Goal: Task Accomplishment & Management: Manage account settings

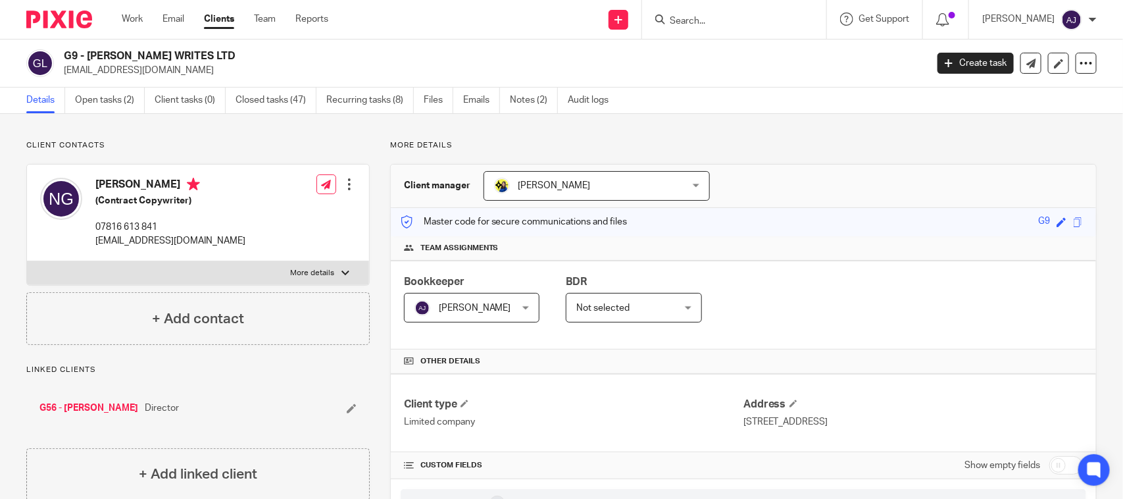
scroll to position [1252, 0]
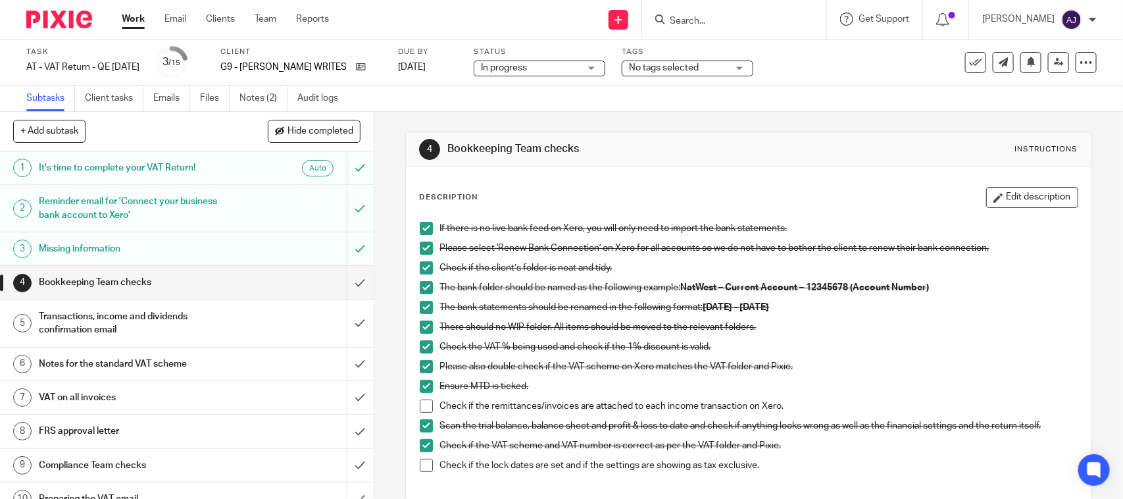
click at [120, 329] on h1 "Transactions, income and dividends confirmation email" at bounding box center [137, 324] width 197 height 34
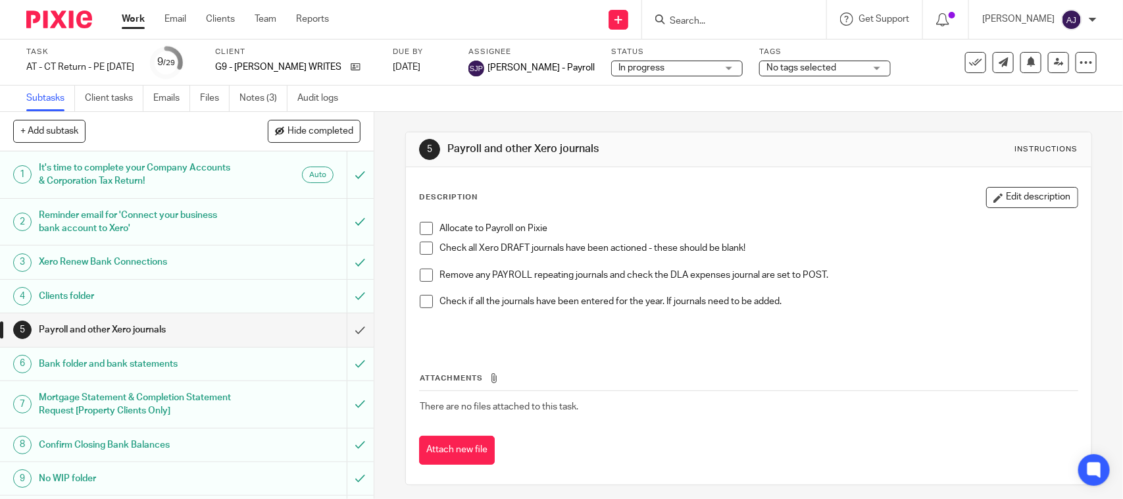
scroll to position [247, 0]
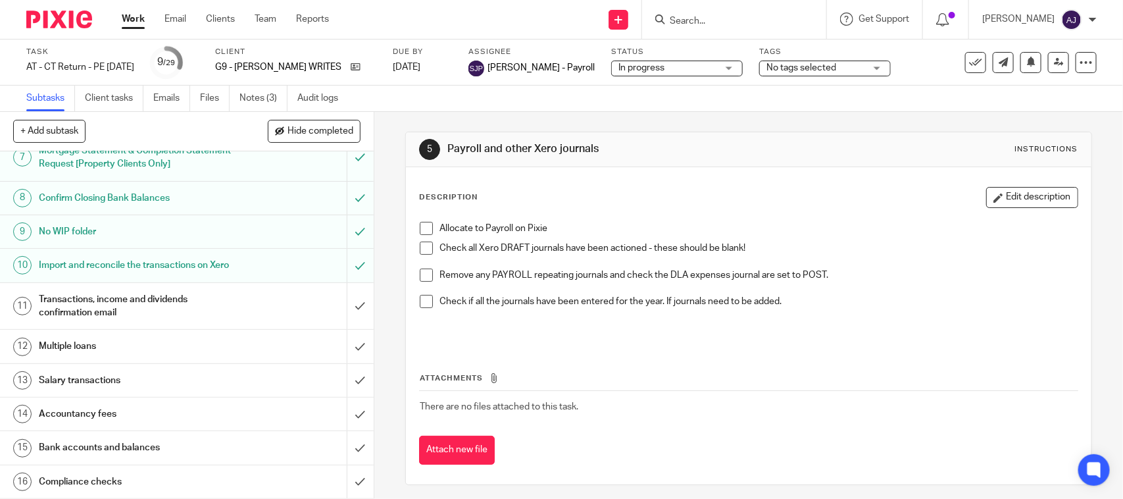
click at [727, 122] on div "5 Payroll and other Xero journals Instructions Description Edit description All…" at bounding box center [748, 308] width 686 height 393
click at [668, 116] on div "5 Payroll and other Xero journals Instructions Description Edit description All…" at bounding box center [748, 308] width 686 height 393
click at [728, 147] on h1 "Payroll and other Xero journals" at bounding box center [612, 149] width 330 height 14
click at [655, 136] on div "5 Payroll and other Xero journals Instructions" at bounding box center [748, 149] width 685 height 35
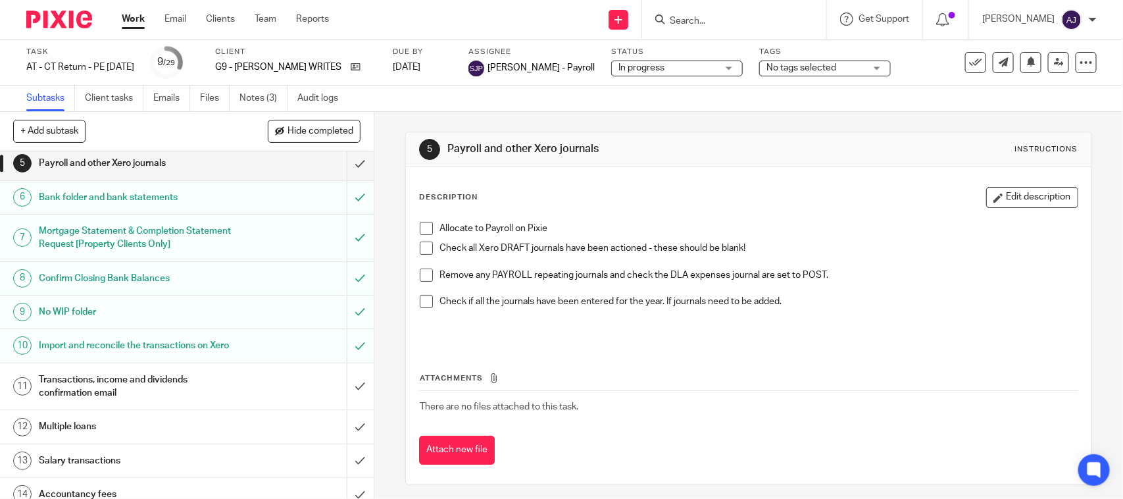
scroll to position [329, 0]
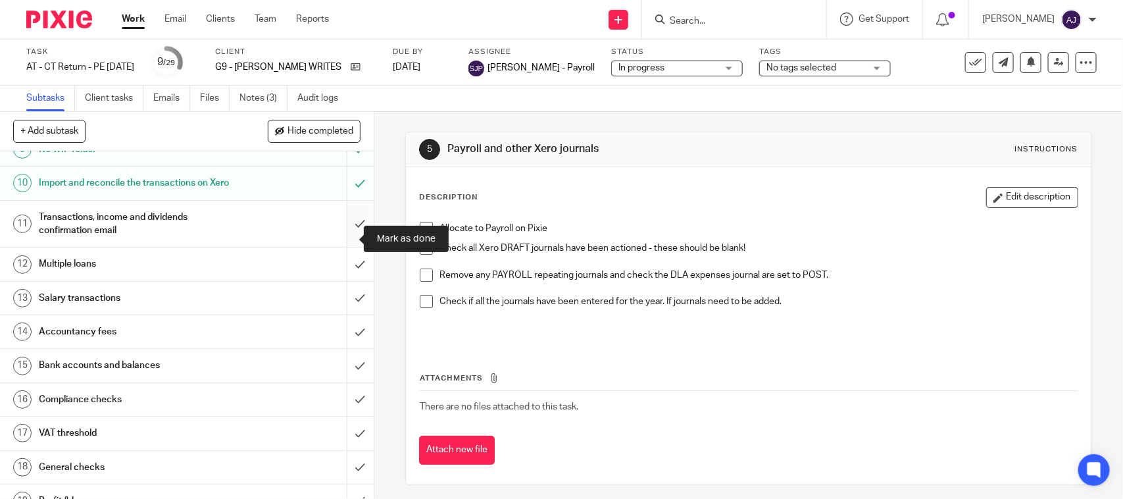
click at [340, 238] on input "submit" at bounding box center [187, 224] width 374 height 47
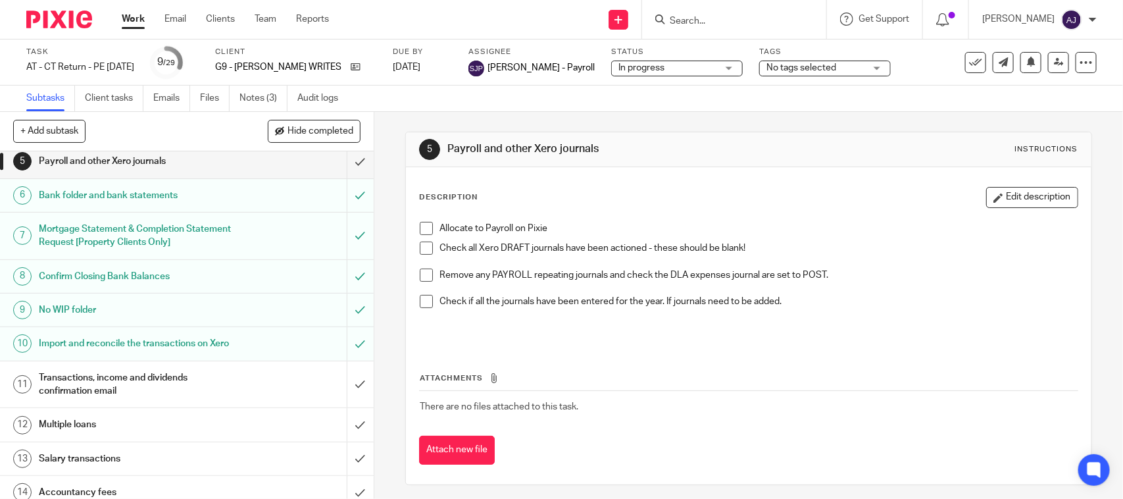
scroll to position [165, 0]
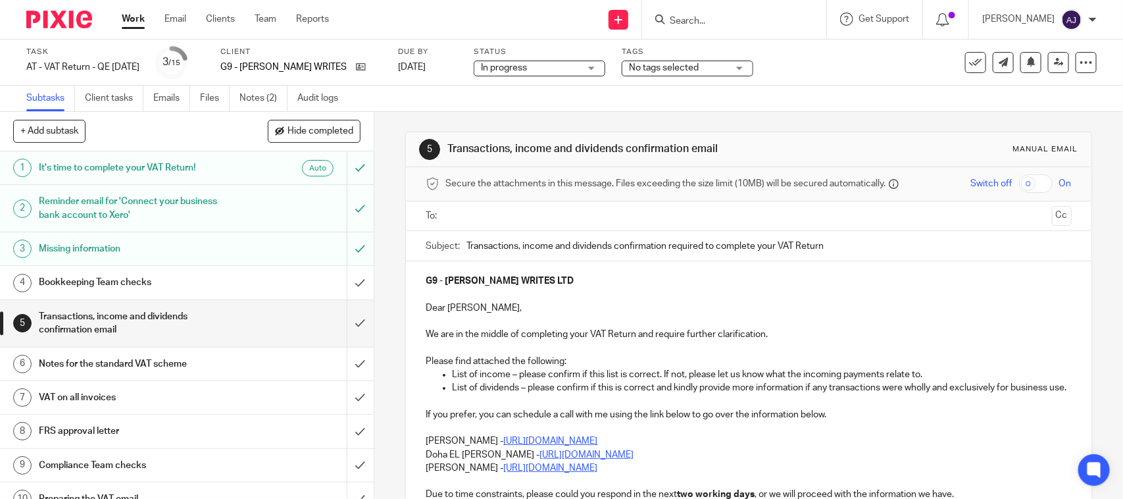
scroll to position [198, 0]
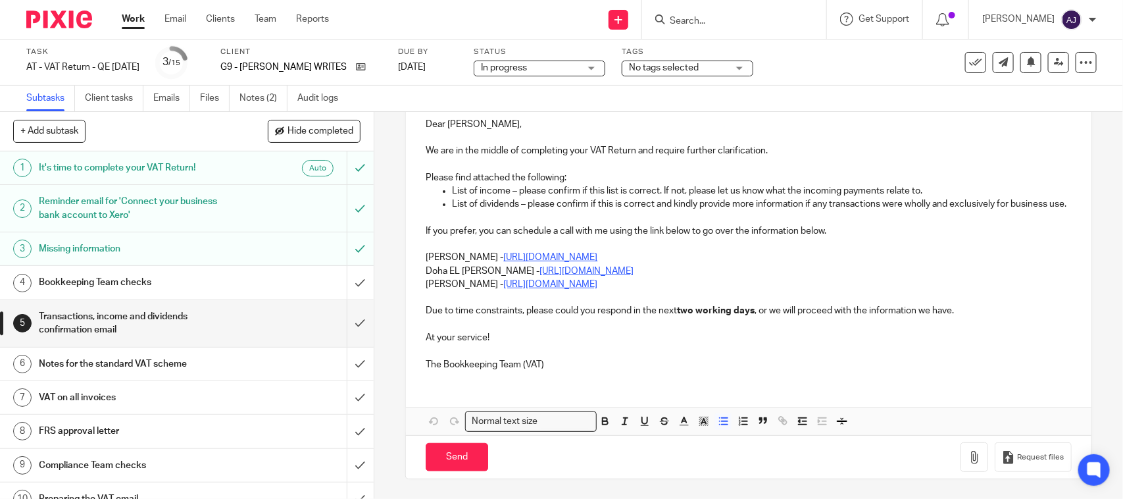
click at [452, 197] on p "List of dividends – please confirm if this is correct and kindly provide more i…" at bounding box center [761, 203] width 619 height 13
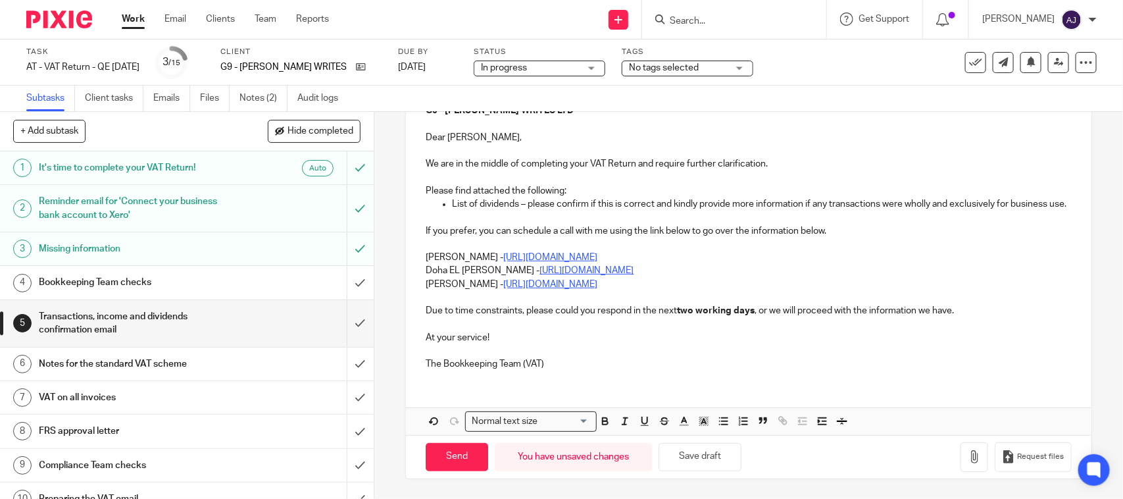
scroll to position [185, 0]
click at [417, 251] on div "G9 - NICK GORDON WRITES LTD Dear Nicolas, We are in the middle of completing yo…" at bounding box center [748, 236] width 685 height 290
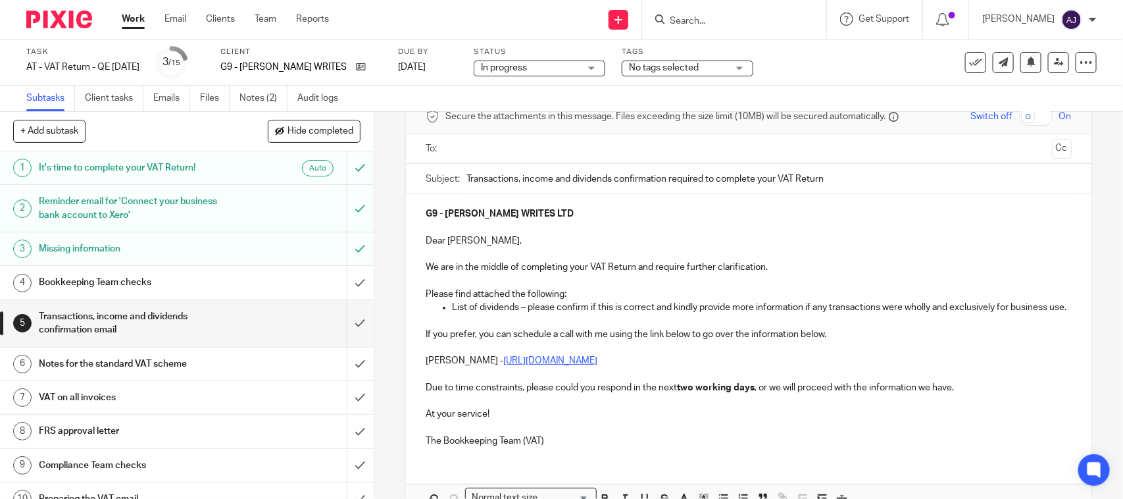
scroll to position [0, 0]
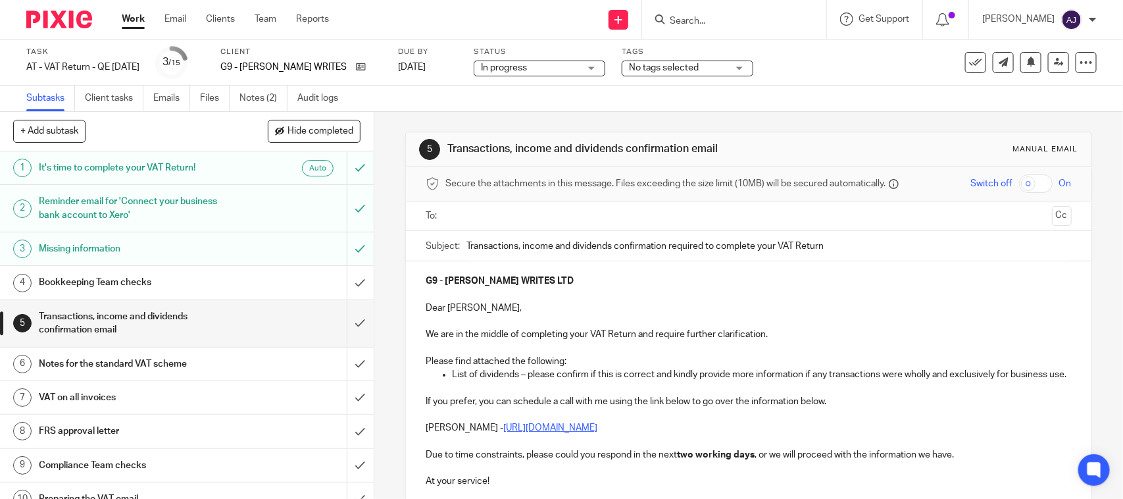
click at [616, 305] on p "Dear Nicolas," at bounding box center [749, 307] width 646 height 13
click at [626, 282] on p "G9 - [PERSON_NAME] WRITES LTD" at bounding box center [749, 280] width 646 height 13
copy strong "NICK GORDON WRITES LTD"
paste input "NICK GORDON WRITES LTD"
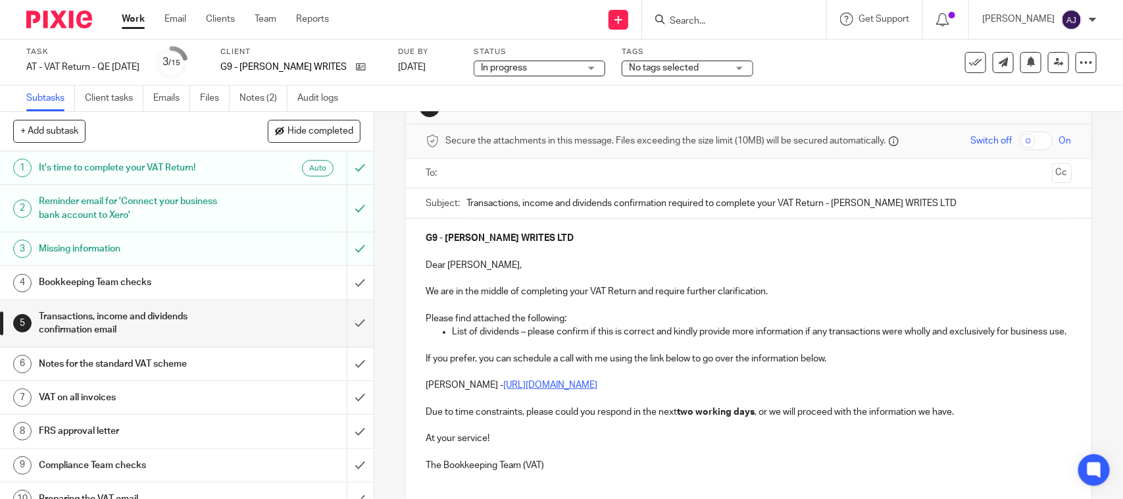
scroll to position [82, 0]
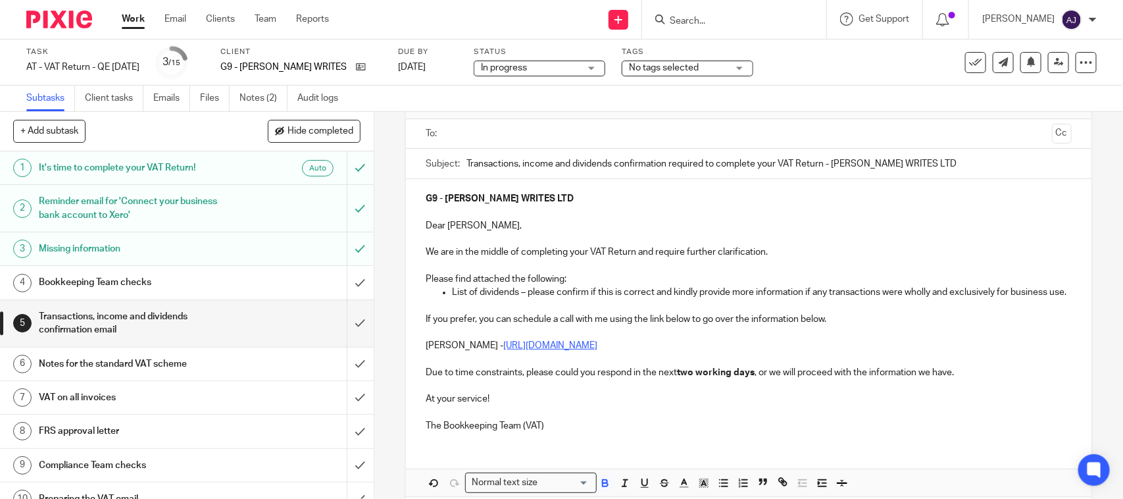
type input "Transactions, income and dividends confirmation required to complete your VAT R…"
click at [601, 432] on p "The Bookkeeping Team (VAT)" at bounding box center [749, 425] width 646 height 13
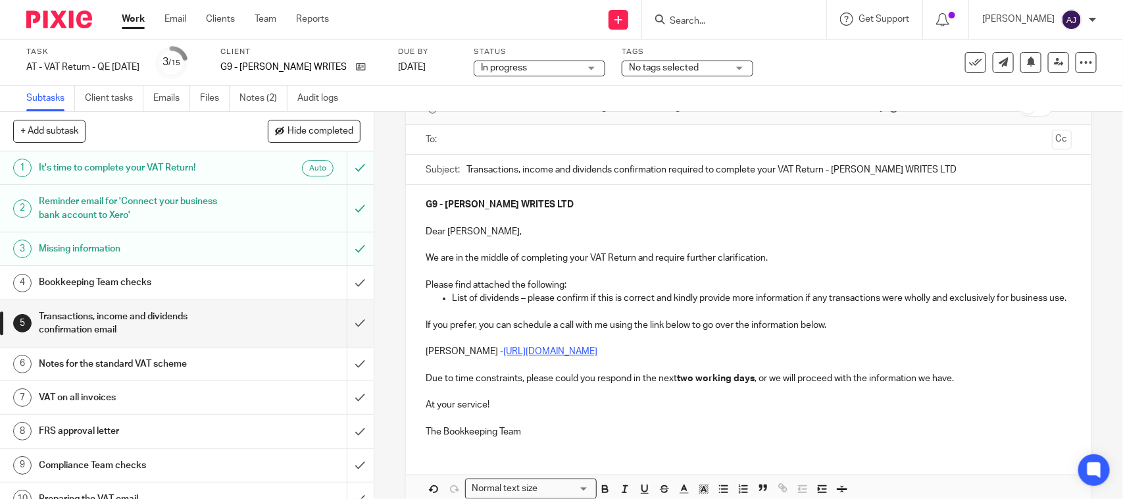
scroll to position [159, 0]
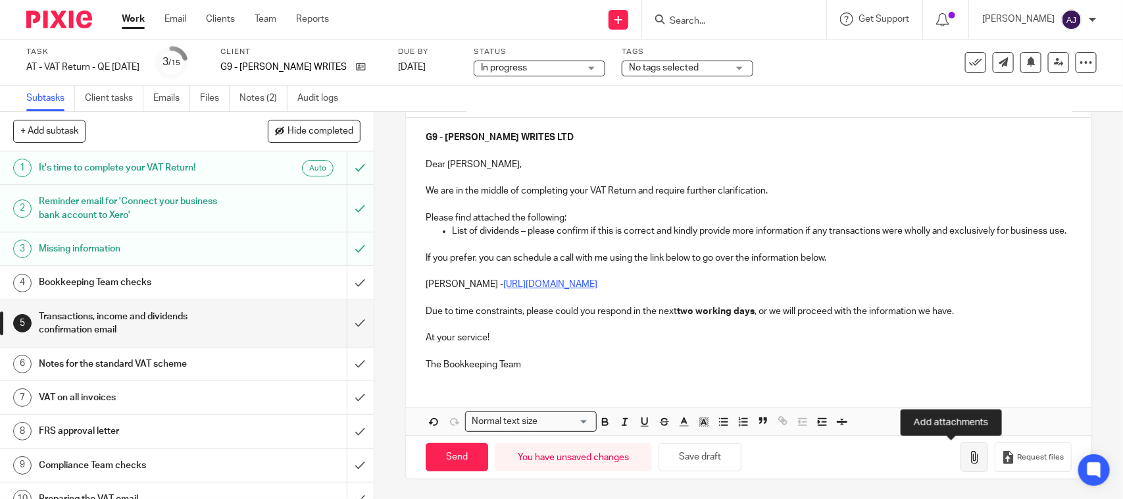
click at [968, 455] on icon "button" at bounding box center [974, 457] width 13 height 13
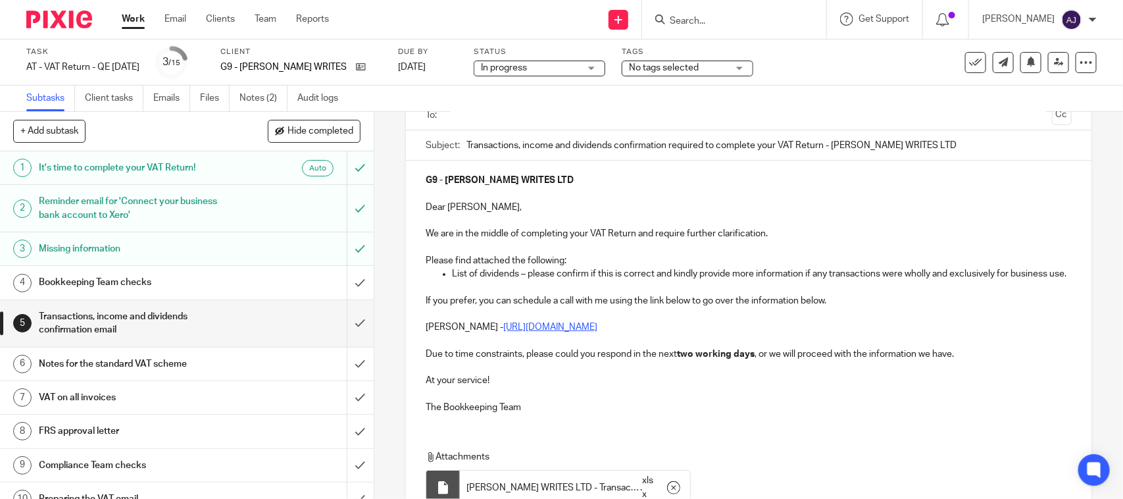
scroll to position [0, 0]
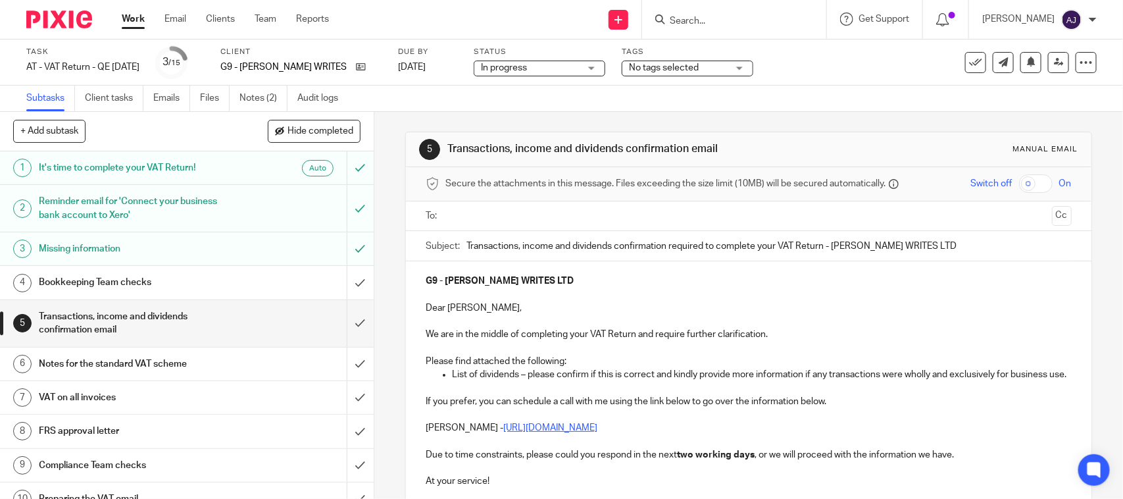
click at [507, 99] on div "Subtasks Client tasks Emails Files Notes (2) Audit logs" at bounding box center [561, 99] width 1123 height 26
click at [665, 104] on div "Subtasks Client tasks Emails Files Notes (2) Audit logs" at bounding box center [561, 99] width 1123 height 26
click at [455, 215] on input "text" at bounding box center [748, 216] width 596 height 15
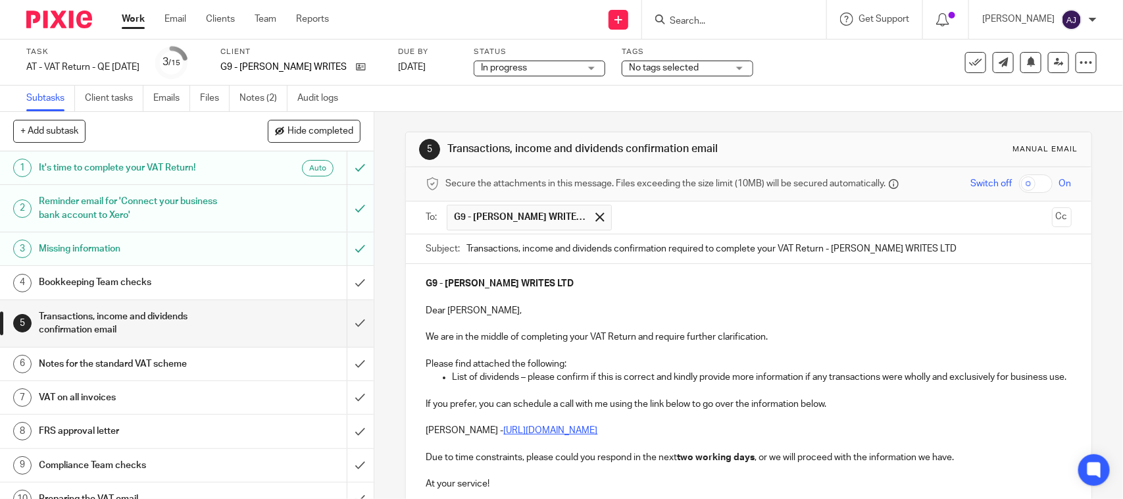
click at [764, 107] on div "Subtasks Client tasks Emails Files Notes (2) Audit logs" at bounding box center [561, 99] width 1123 height 26
click at [804, 107] on div "Subtasks Client tasks Emails Files Notes (2) Audit logs" at bounding box center [561, 99] width 1123 height 26
click at [776, 133] on div "5 Transactions, income and dividends confirmation email Manual email" at bounding box center [748, 149] width 685 height 35
drag, startPoint x: 749, startPoint y: 145, endPoint x: 442, endPoint y: 158, distance: 306.9
click at [442, 158] on div "5 Transactions, income and dividends confirmation email Manual email" at bounding box center [748, 149] width 659 height 21
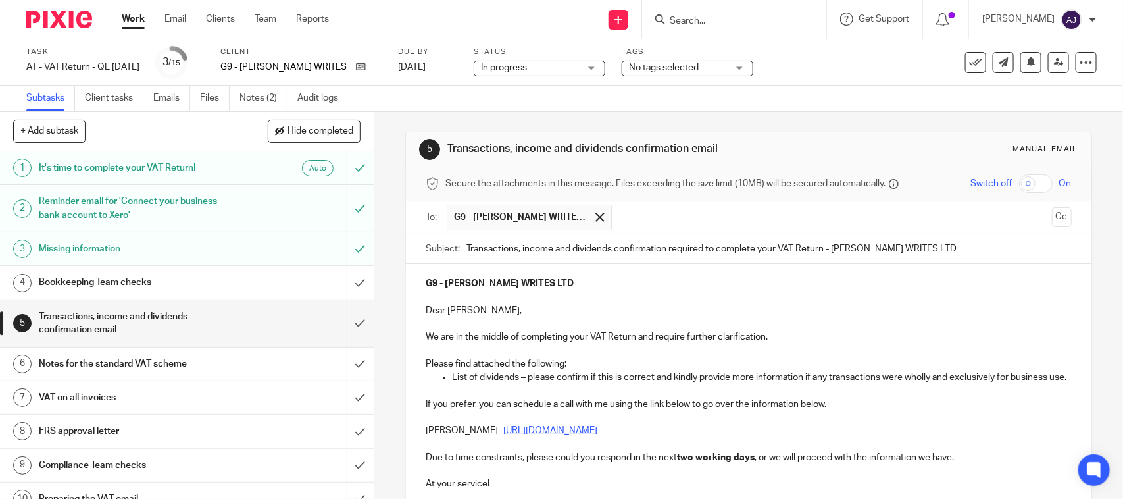
click at [447, 153] on h1 "Transactions, income and dividends confirmation email" at bounding box center [612, 149] width 330 height 14
drag, startPoint x: 443, startPoint y: 143, endPoint x: 726, endPoint y: 136, distance: 283.1
click at [725, 136] on div "5 Transactions, income and dividends confirmation email Manual email" at bounding box center [748, 149] width 685 height 35
click at [728, 136] on div "5 Transactions, income and dividends confirmation email Manual email" at bounding box center [748, 149] width 685 height 35
click at [734, 146] on h1 "Transactions, income and dividends confirmation email" at bounding box center [612, 149] width 330 height 14
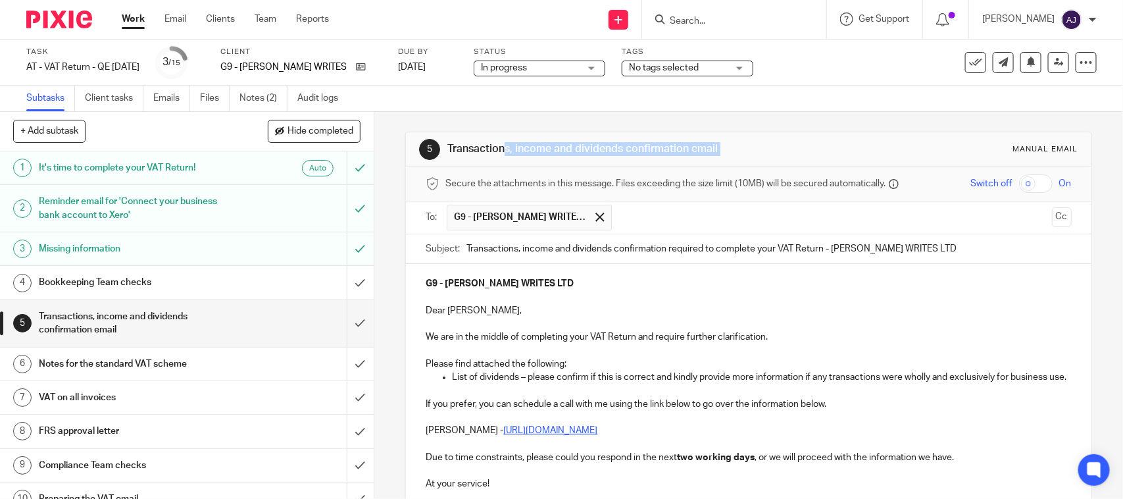
drag, startPoint x: 734, startPoint y: 146, endPoint x: 448, endPoint y: 147, distance: 285.6
click at [448, 147] on h1 "Transactions, income and dividends confirmation email" at bounding box center [612, 149] width 330 height 14
click at [544, 119] on div "5 Transactions, income and dividends confirmation email Manual email Secure the…" at bounding box center [748, 415] width 686 height 607
click at [544, 117] on div "5 Transactions, income and dividends confirmation email Manual email Secure the…" at bounding box center [748, 415] width 686 height 607
click at [626, 109] on div "Subtasks Client tasks Emails Files Notes (2) Audit logs" at bounding box center [561, 99] width 1123 height 26
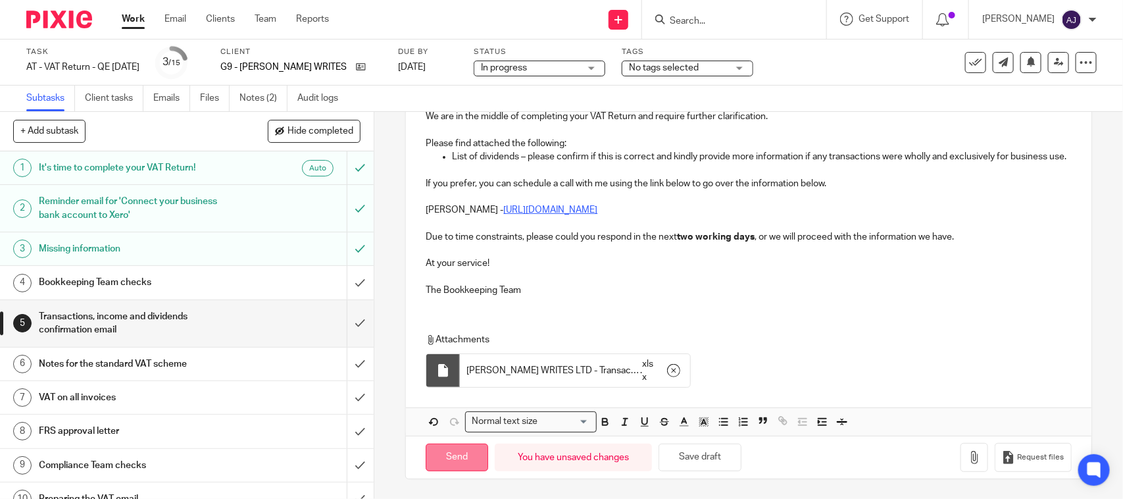
click at [436, 465] on input "Send" at bounding box center [457, 458] width 63 height 28
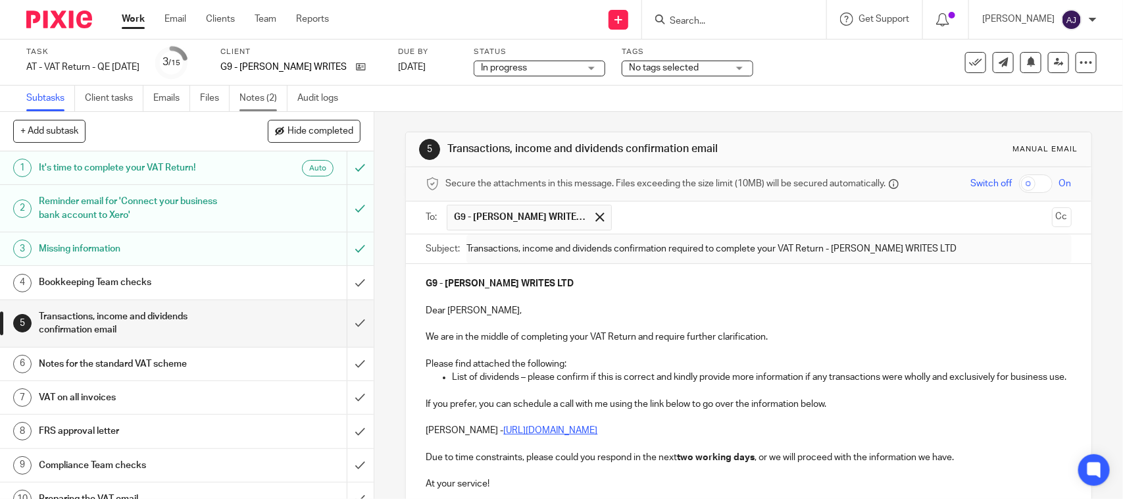
type input "Sent"
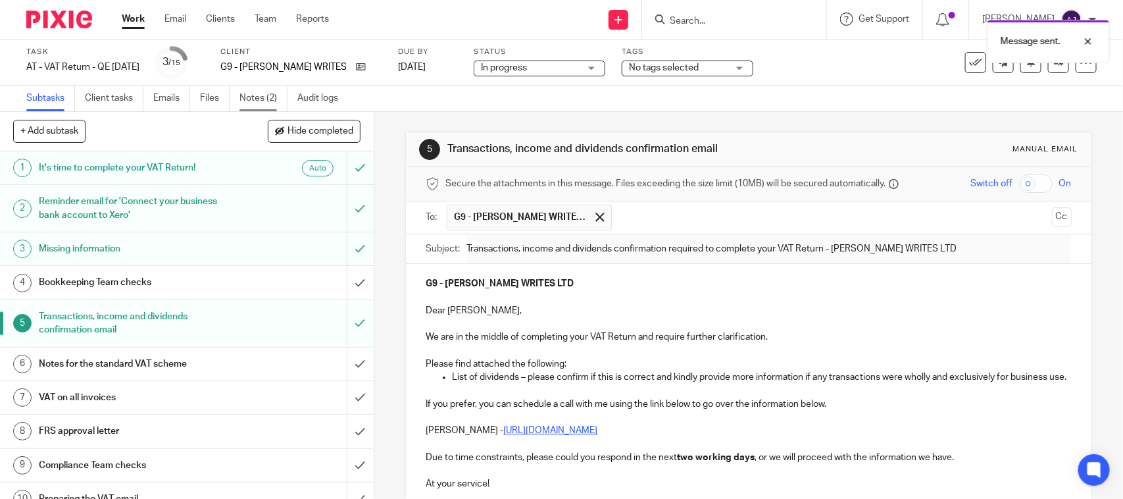
click at [248, 102] on link "Notes (2)" at bounding box center [264, 99] width 48 height 26
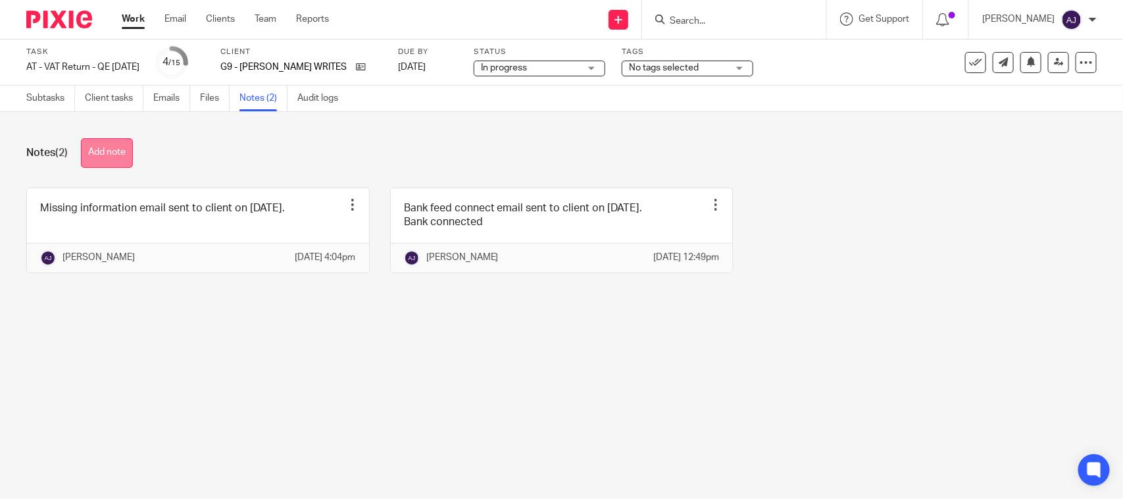
click at [94, 150] on button "Add note" at bounding box center [107, 153] width 52 height 30
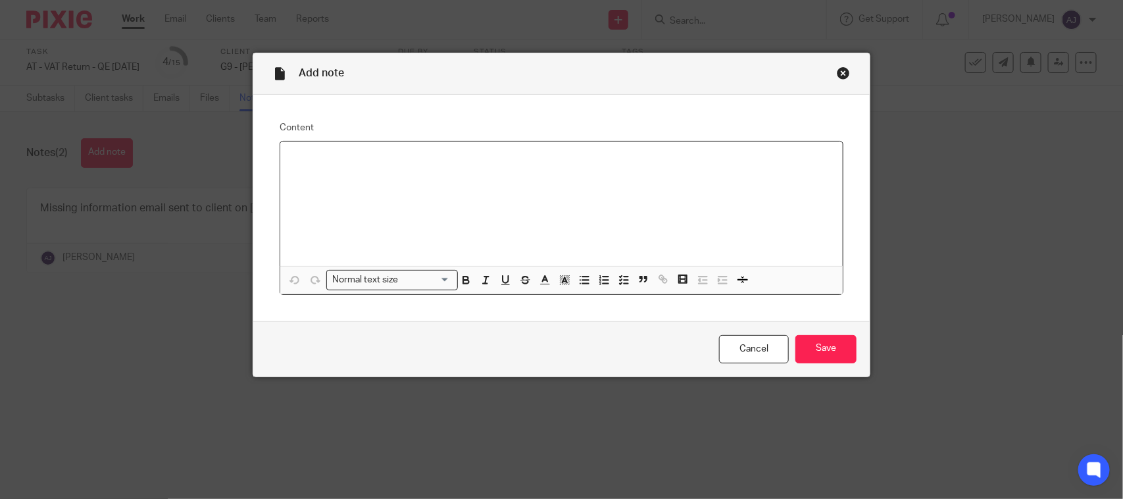
click at [402, 229] on div at bounding box center [561, 203] width 563 height 124
click at [813, 354] on input "Save" at bounding box center [826, 349] width 61 height 28
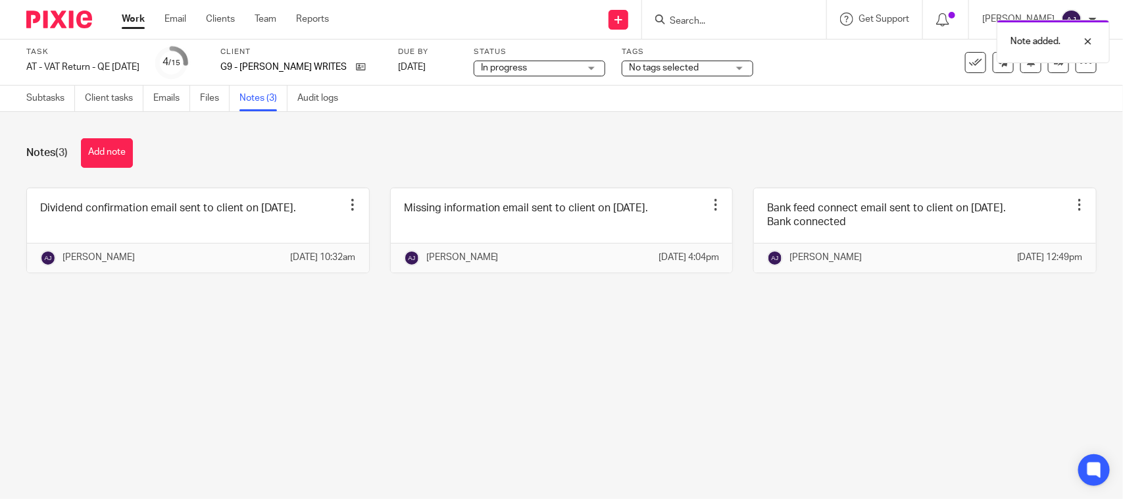
click at [547, 57] on label "Status" at bounding box center [540, 52] width 132 height 11
click at [547, 61] on span "In progress" at bounding box center [530, 68] width 99 height 14
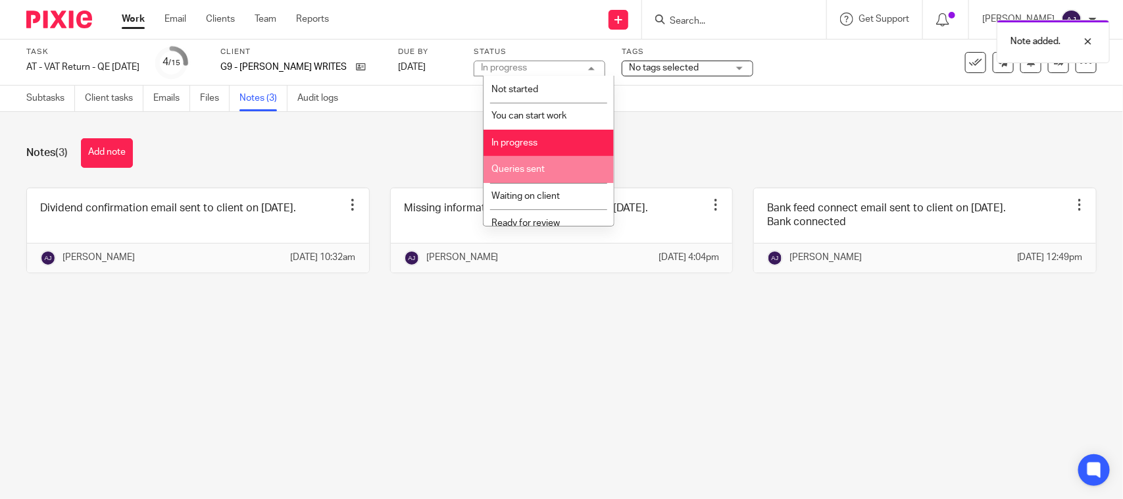
click at [544, 169] on span "Queries sent" at bounding box center [518, 169] width 53 height 9
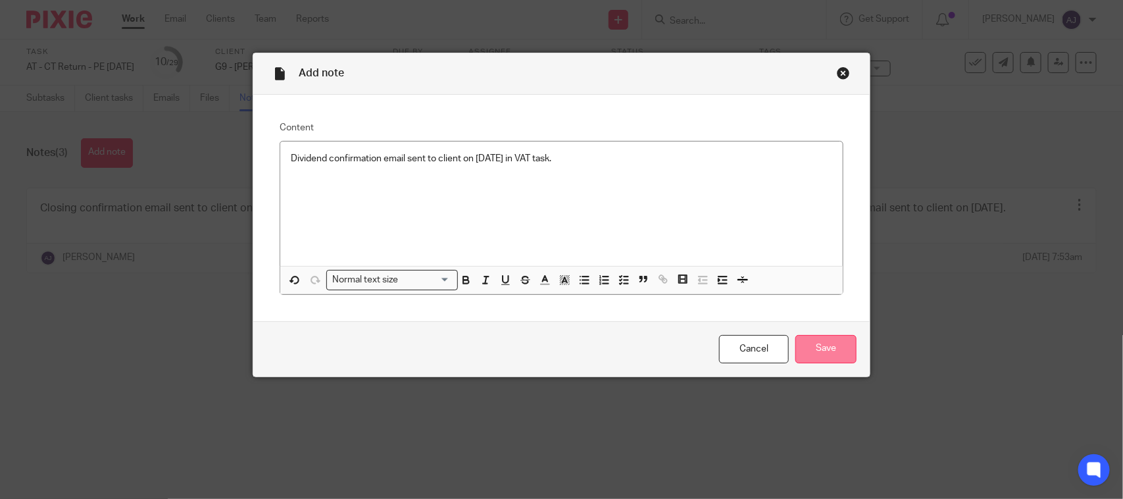
click at [828, 349] on input "Save" at bounding box center [826, 349] width 61 height 28
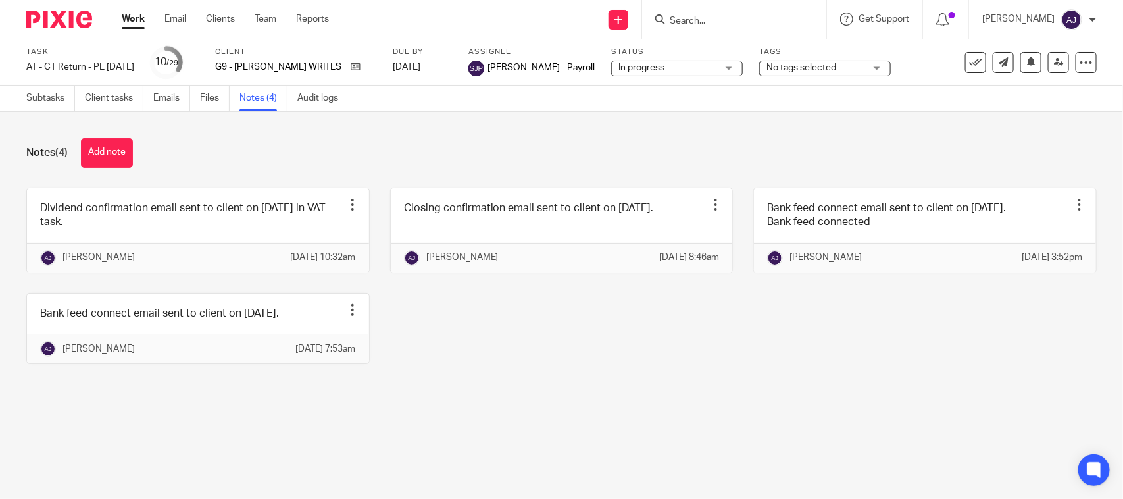
click at [679, 410] on div "Notes (4) Add note Dividend confirmation email sent to client on 20-08-2025 in …" at bounding box center [561, 261] width 1123 height 298
click at [646, 73] on span "In progress" at bounding box center [668, 68] width 99 height 14
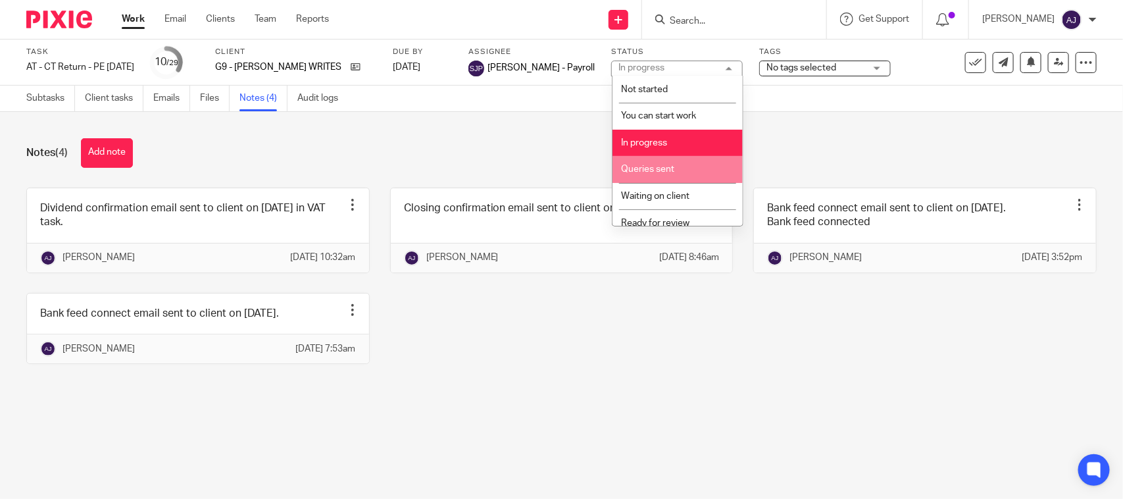
click at [649, 162] on li "Queries sent" at bounding box center [678, 169] width 130 height 27
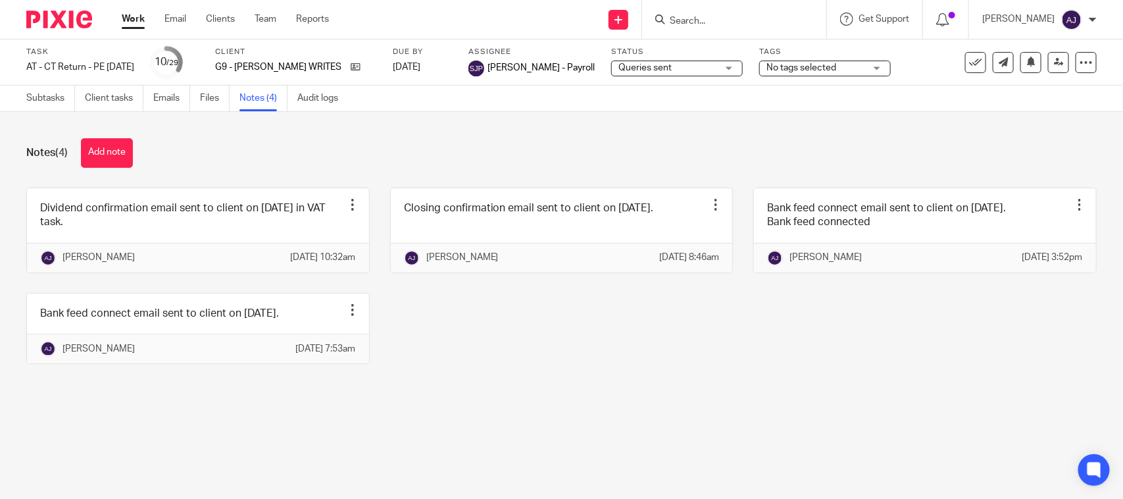
click at [620, 126] on div "Notes (4) Add note Dividend confirmation email sent to client on 20-08-2025 in …" at bounding box center [561, 261] width 1123 height 298
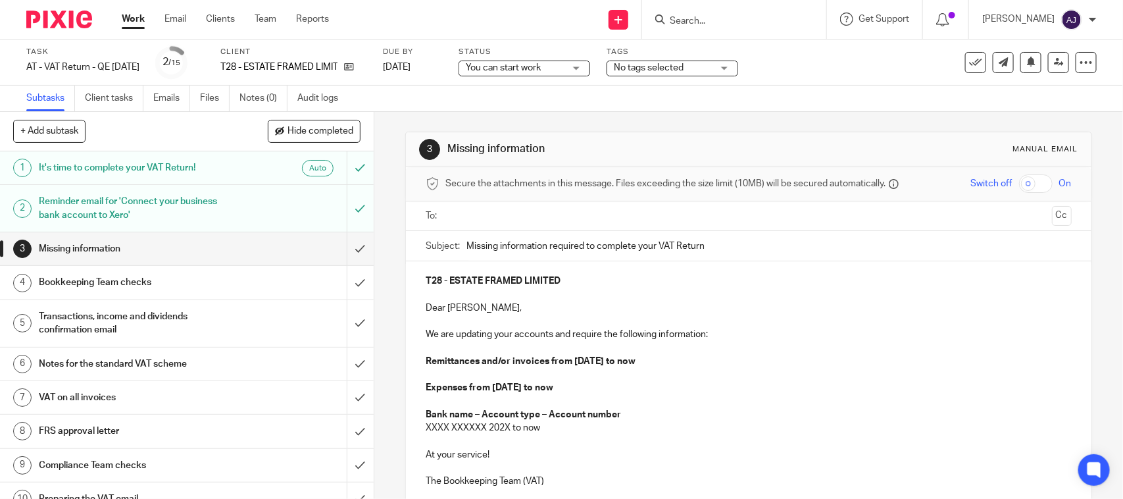
click at [671, 102] on div "Subtasks Client tasks Emails Files Notes (0) Audit logs" at bounding box center [561, 99] width 1123 height 26
click at [579, 74] on div "You can start work You can start work" at bounding box center [525, 69] width 132 height 16
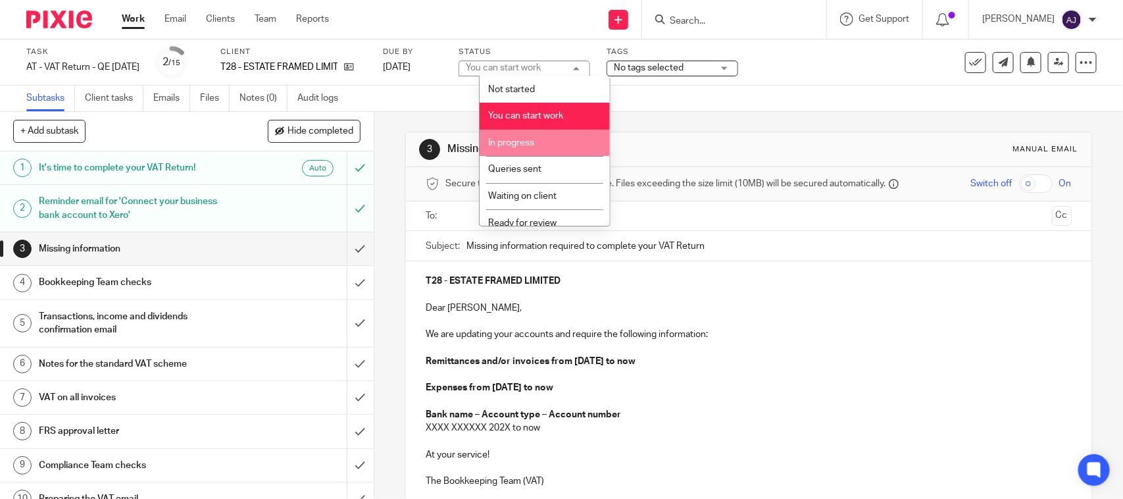
click at [576, 140] on li "In progress" at bounding box center [545, 143] width 130 height 27
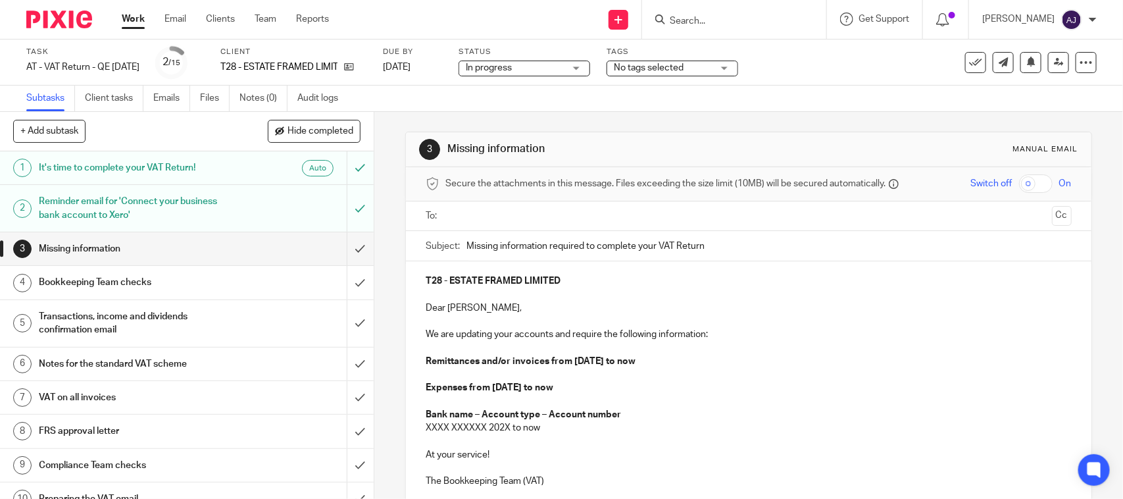
click at [607, 120] on div "3 Missing information Manual email Secure the attachments in this message. File…" at bounding box center [748, 364] width 686 height 504
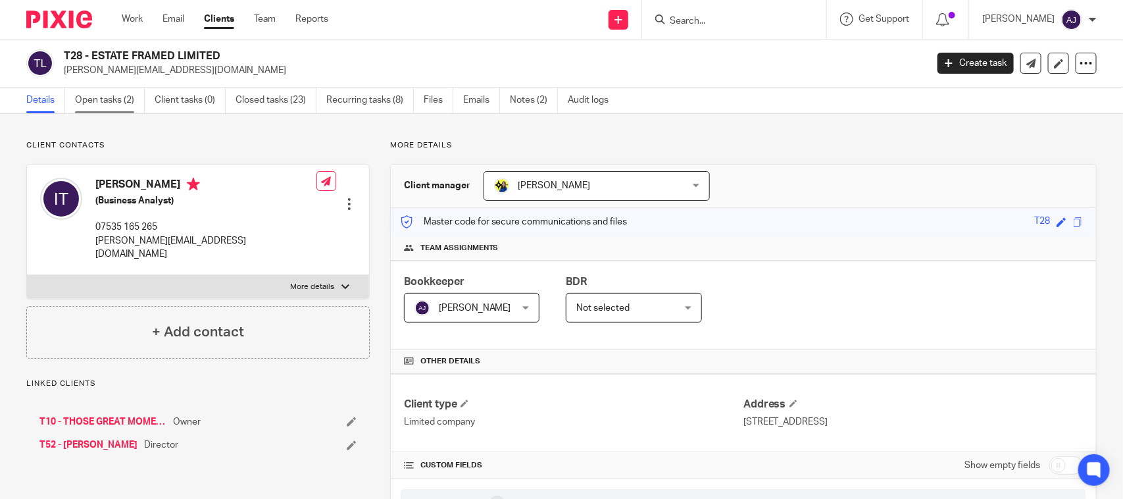
click at [90, 102] on link "Open tasks (2)" at bounding box center [110, 101] width 70 height 26
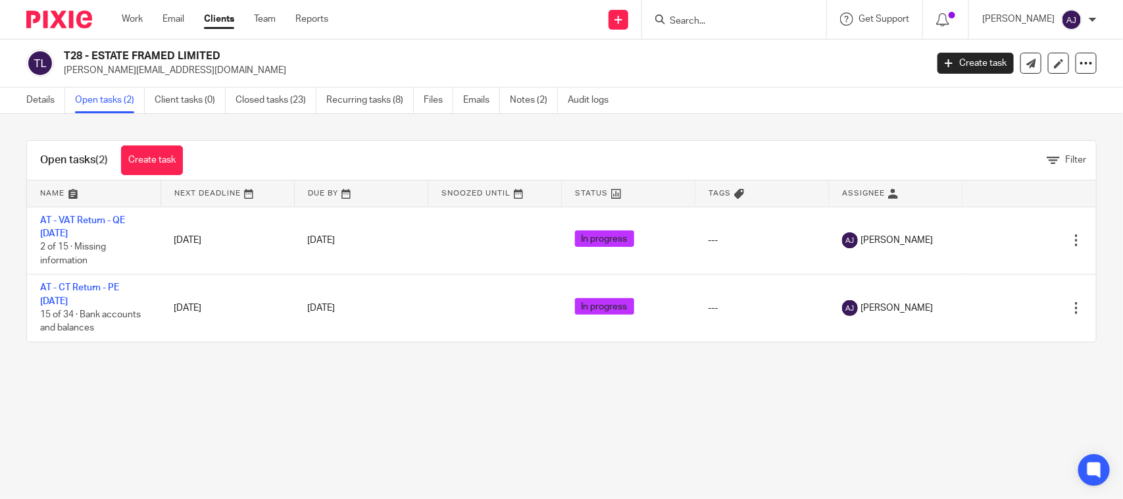
click at [374, 393] on main "T28 - ESTATE FRAMED LIMITED [PERSON_NAME][EMAIL_ADDRESS][DOMAIN_NAME] Create ta…" at bounding box center [561, 249] width 1123 height 499
click at [39, 99] on link "Details" at bounding box center [45, 101] width 39 height 26
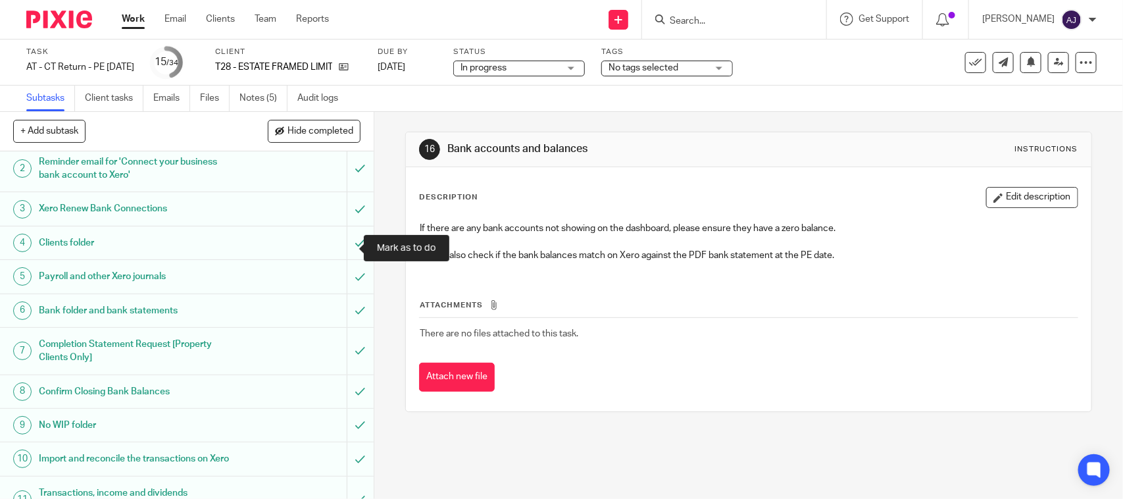
scroll to position [82, 0]
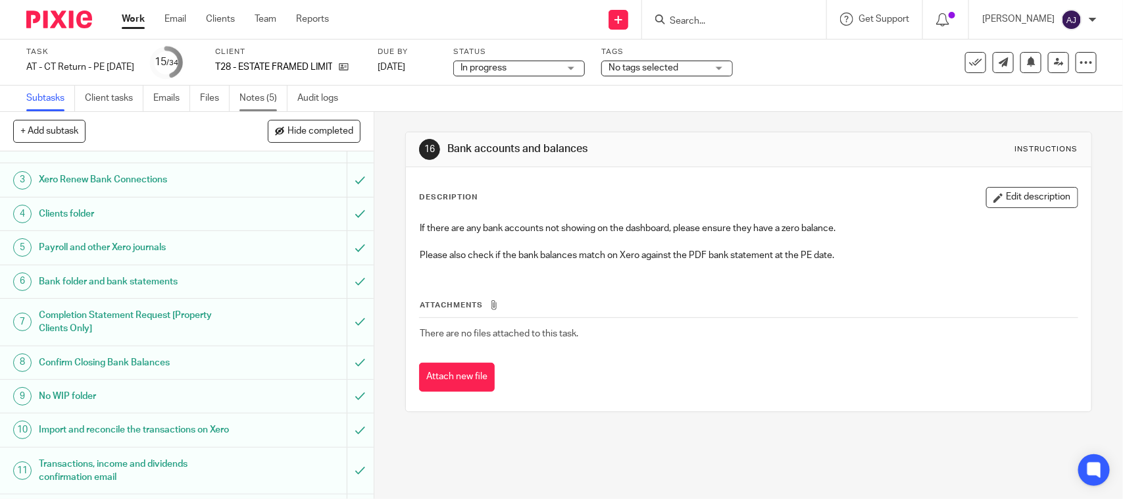
click at [265, 99] on link "Notes (5)" at bounding box center [264, 99] width 48 height 26
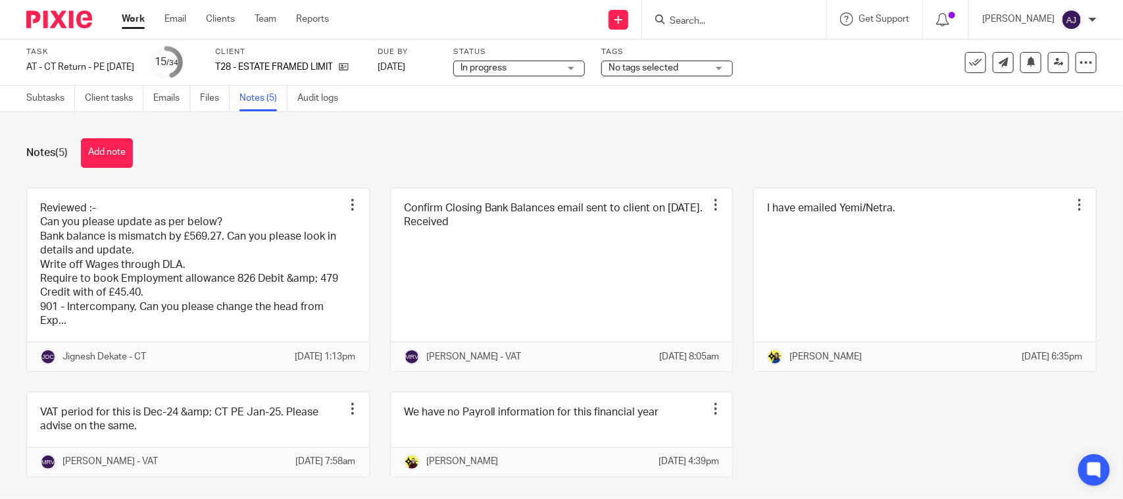
click at [397, 133] on div "Notes (5) Add note Reviewed :- Can you please update as per below? Bank balance…" at bounding box center [561, 305] width 1123 height 387
click at [324, 126] on div "Notes (5) Add note Reviewed :- Can you please update as per below? Bank balance…" at bounding box center [561, 305] width 1123 height 387
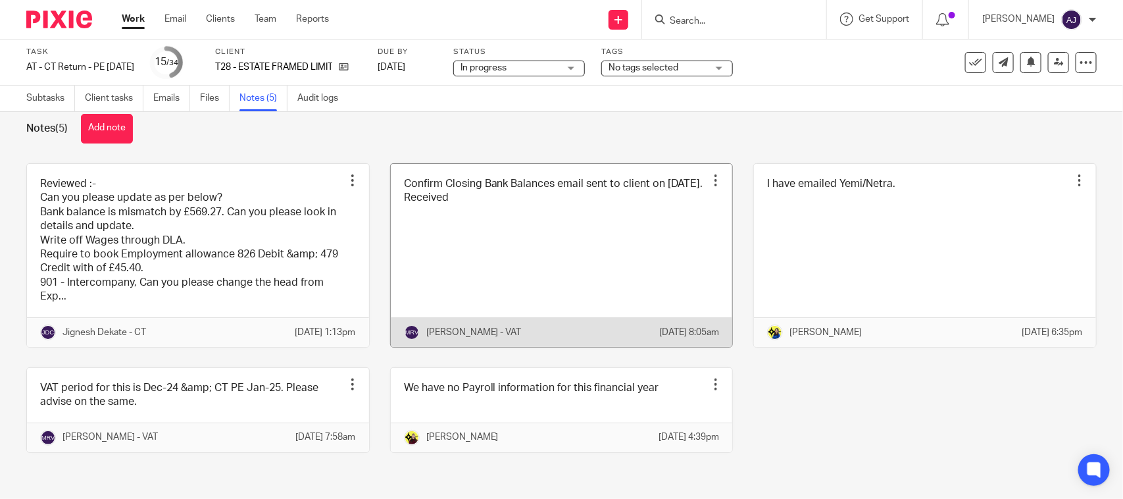
scroll to position [53, 0]
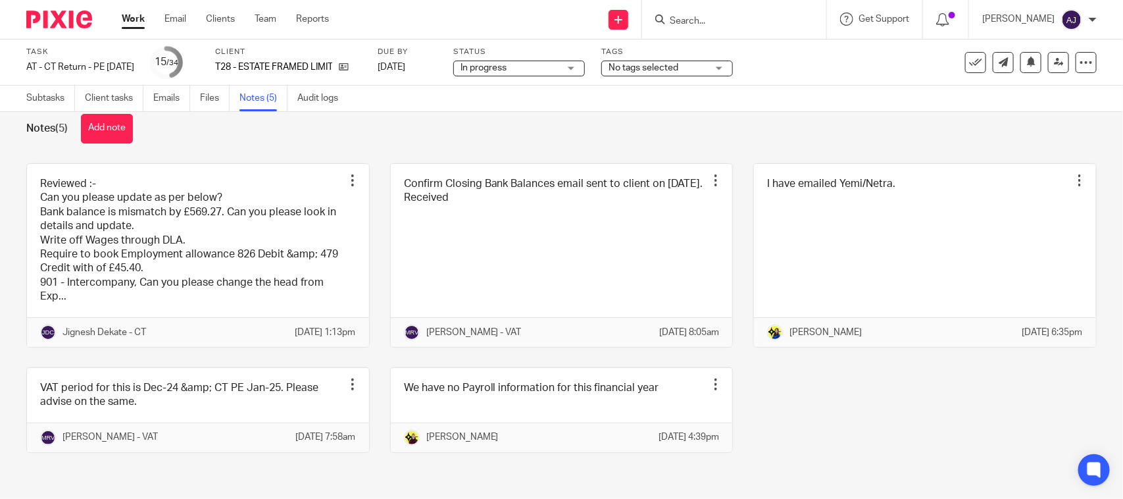
click at [923, 412] on div "Reviewed :- Can you please update as per below? Bank balance is mismatch by £56…" at bounding box center [551, 317] width 1091 height 309
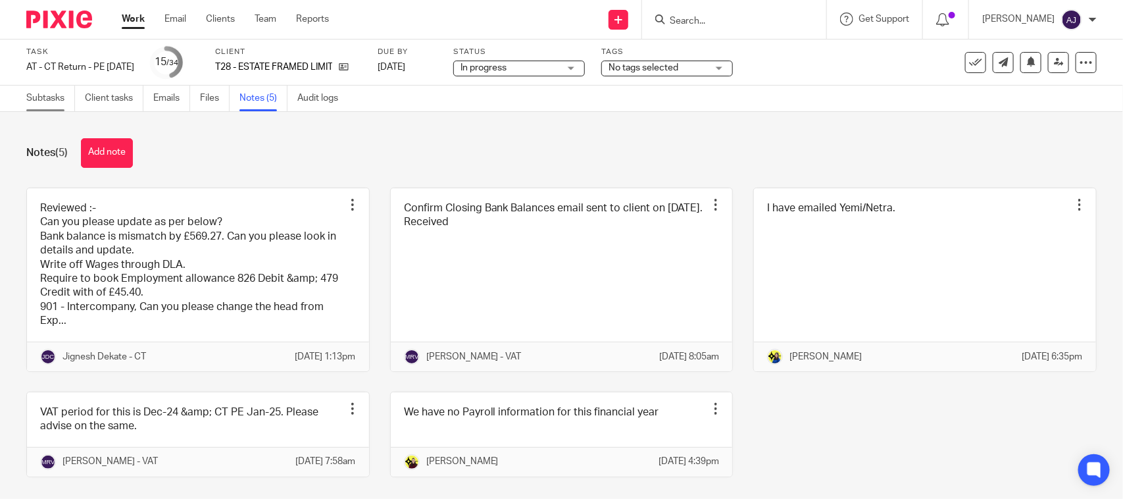
click at [43, 88] on link "Subtasks" at bounding box center [50, 99] width 49 height 26
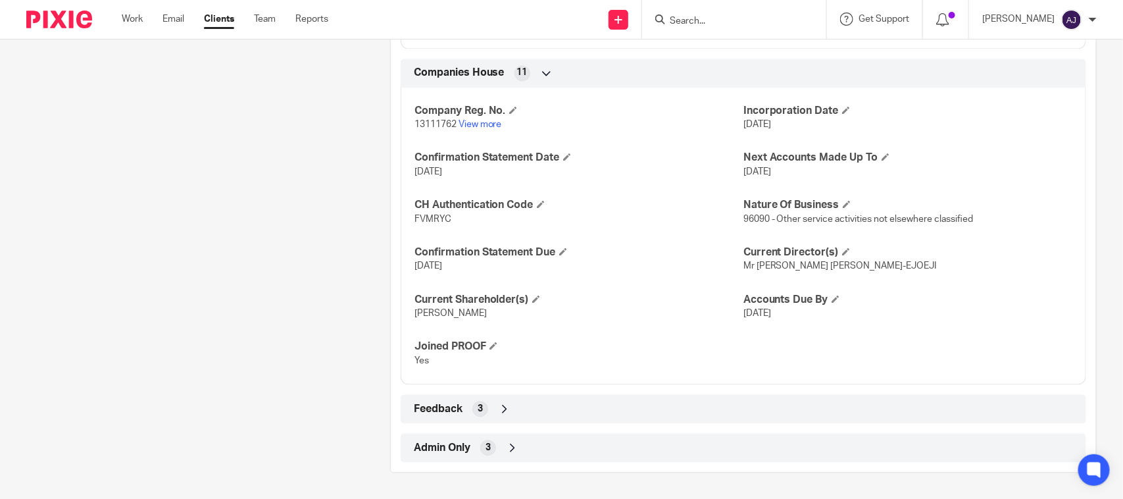
scroll to position [1170, 0]
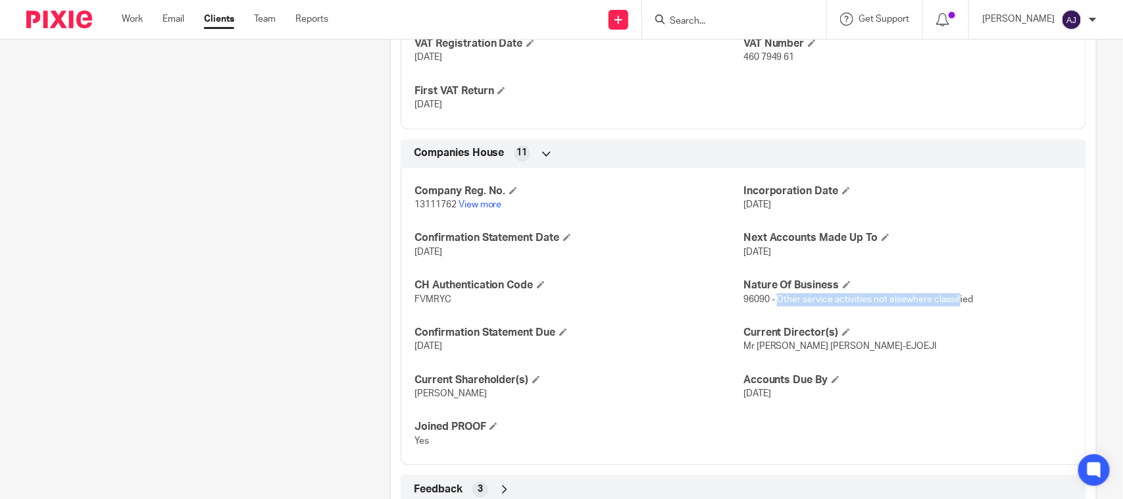
drag, startPoint x: 772, startPoint y: 301, endPoint x: 975, endPoint y: 298, distance: 202.7
click at [969, 299] on p "96090 - Other service activities not elsewhere classified" at bounding box center [908, 299] width 329 height 13
click at [994, 297] on p "96090 - Other service activities not elsewhere classified" at bounding box center [908, 299] width 329 height 13
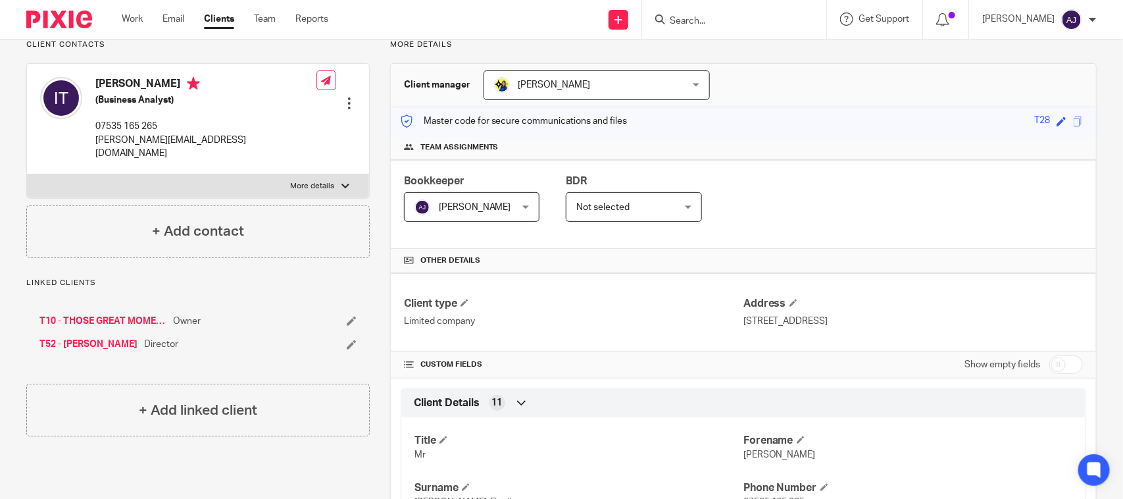
scroll to position [0, 0]
